Goal: Task Accomplishment & Management: Use online tool/utility

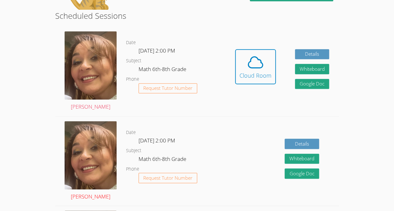
scroll to position [162, 0]
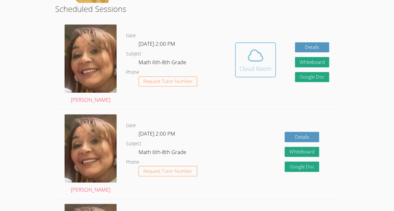
click at [258, 75] on button "Cloud Room" at bounding box center [255, 59] width 41 height 35
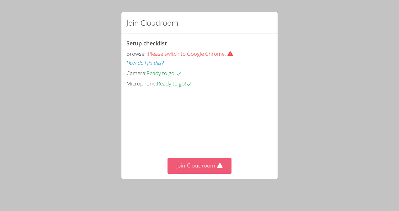
click at [203, 166] on button "Join Cloudroom" at bounding box center [200, 165] width 64 height 15
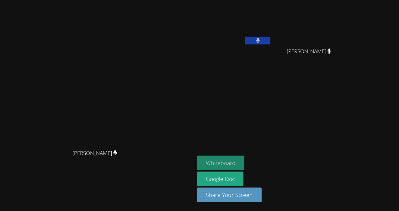
click at [229, 166] on button "Whiteboard" at bounding box center [220, 163] width 47 height 15
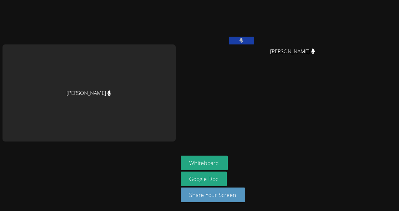
drag, startPoint x: 263, startPoint y: 0, endPoint x: 214, endPoint y: 60, distance: 77.4
click at [214, 60] on div "[PERSON_NAME]" at bounding box center [218, 36] width 75 height 67
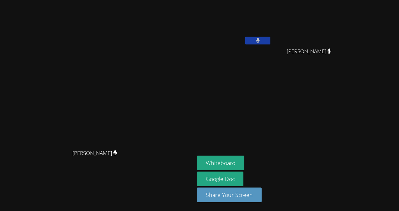
click at [391, 141] on div "[PERSON_NAME] [PERSON_NAME] [PERSON_NAME] [PERSON_NAME] [PERSON_NAME] Whiteboar…" at bounding box center [199, 105] width 399 height 211
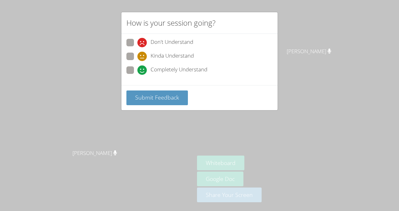
click at [384, 86] on div "How is your session going? Don't Understand Kinda Understand Completely Underst…" at bounding box center [199, 105] width 399 height 211
click at [171, 69] on span "Completely Understand" at bounding box center [179, 70] width 57 height 9
click at [143, 69] on input "Completely Understand" at bounding box center [139, 69] width 5 height 5
radio input "true"
